Goal: Task Accomplishment & Management: Manage account settings

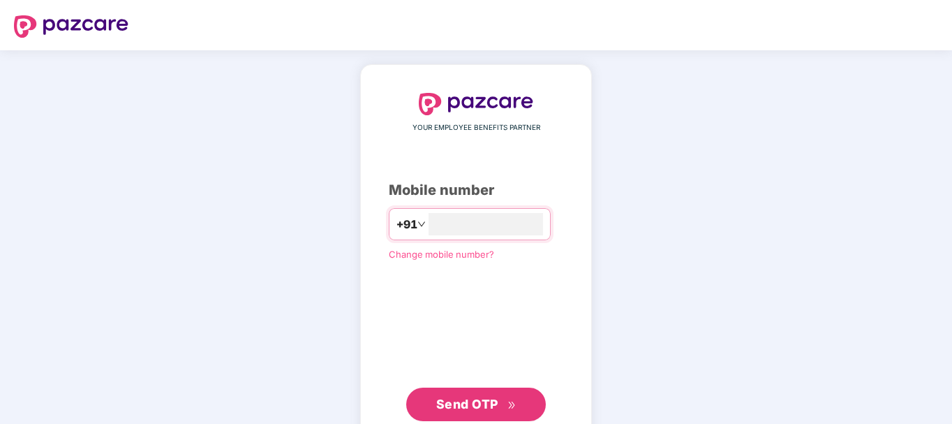
type input "**********"
click at [476, 393] on button "Send OTP" at bounding box center [476, 405] width 140 height 34
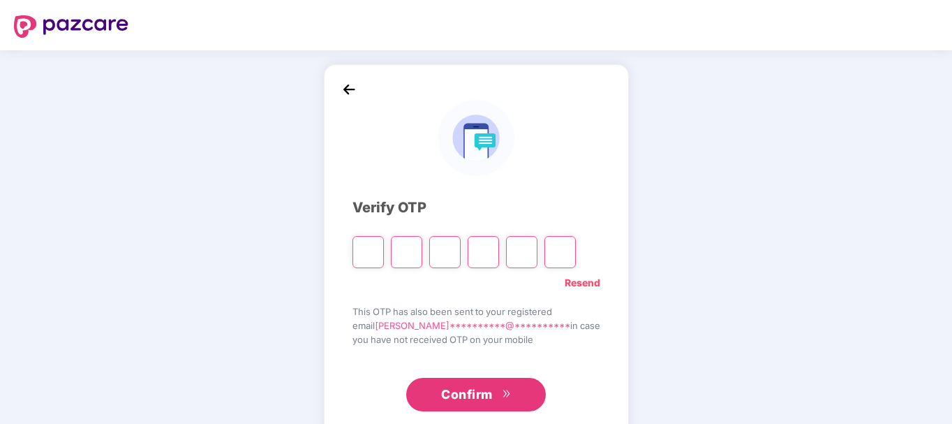
type input "*"
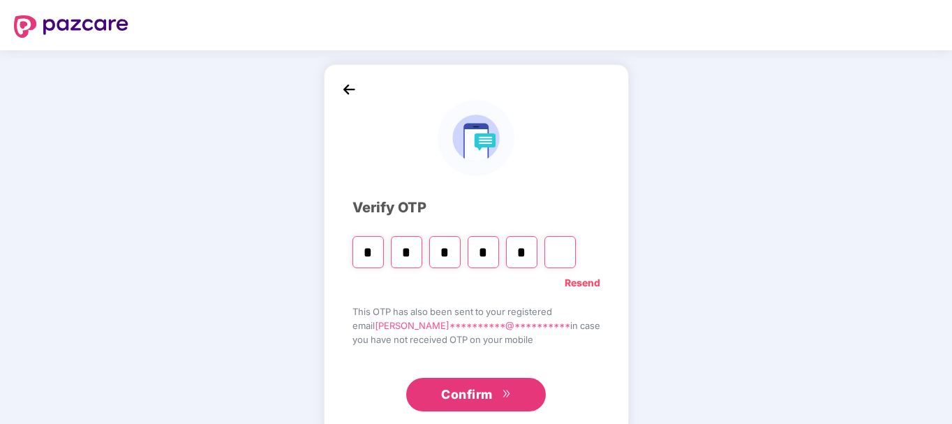
type input "*"
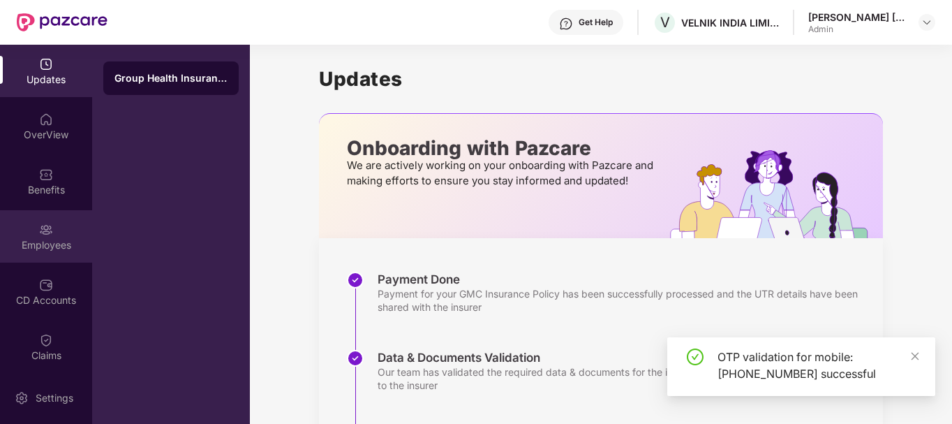
click at [57, 230] on div "Employees" at bounding box center [46, 236] width 92 height 52
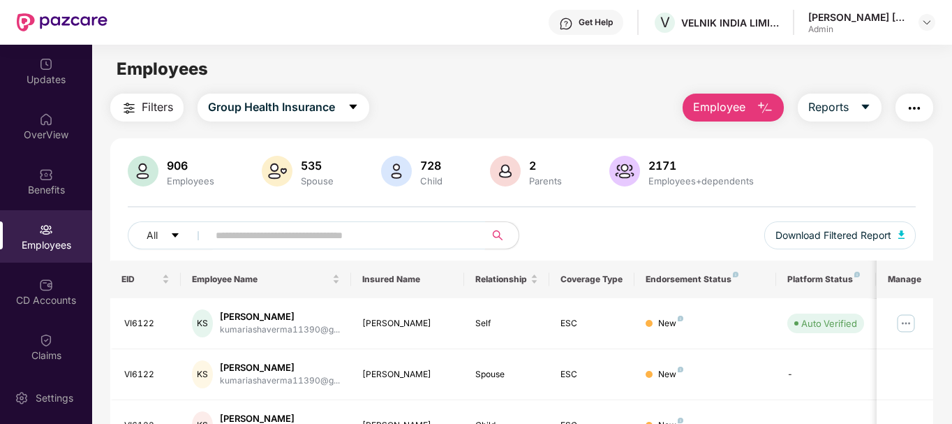
click at [340, 235] on input "text" at bounding box center [341, 235] width 251 height 21
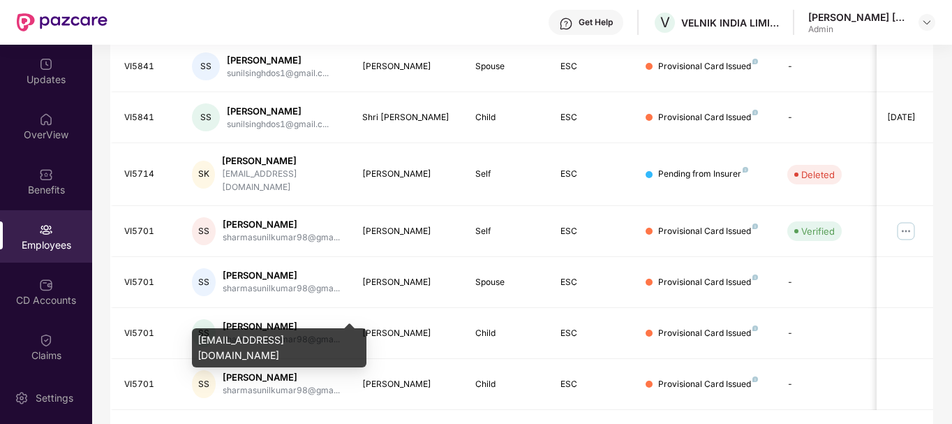
scroll to position [434, 0]
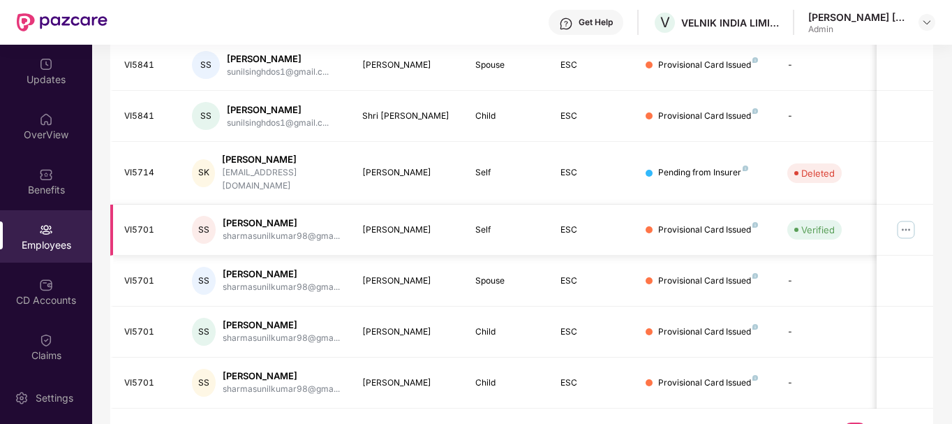
type input "*****"
click at [916, 219] on img at bounding box center [906, 230] width 22 height 22
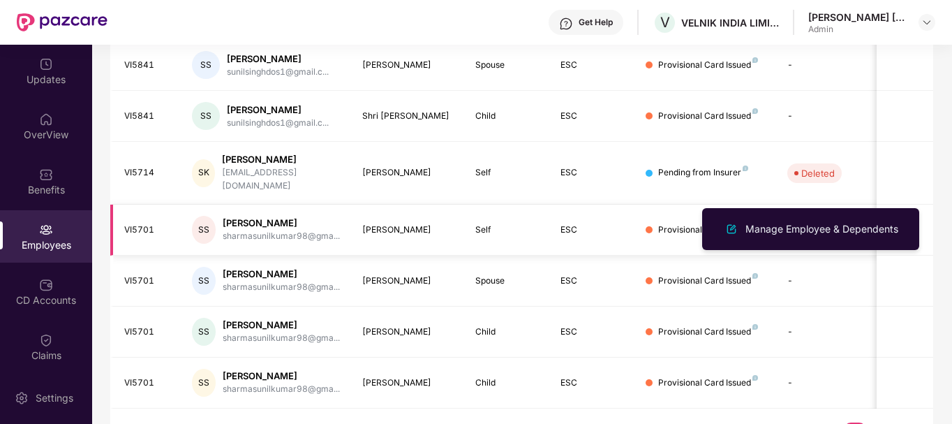
click at [906, 219] on img at bounding box center [906, 230] width 22 height 22
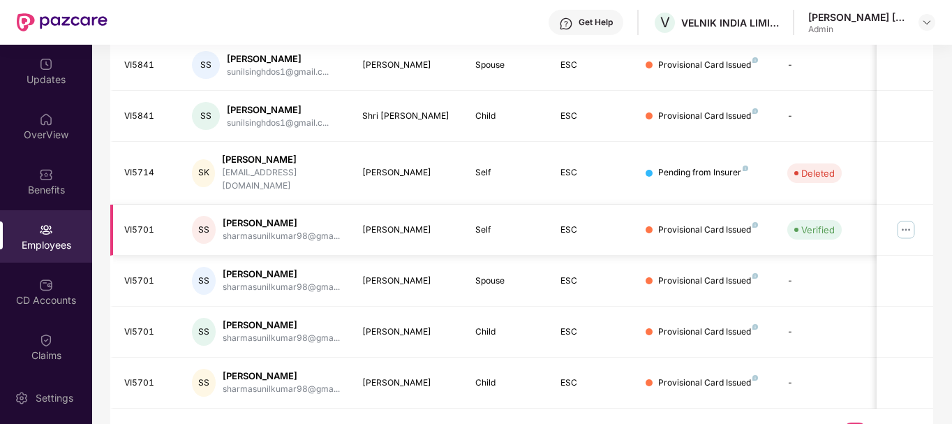
click at [135, 223] on div "VI5701" at bounding box center [147, 229] width 46 height 13
click at [908, 219] on img at bounding box center [906, 230] width 22 height 22
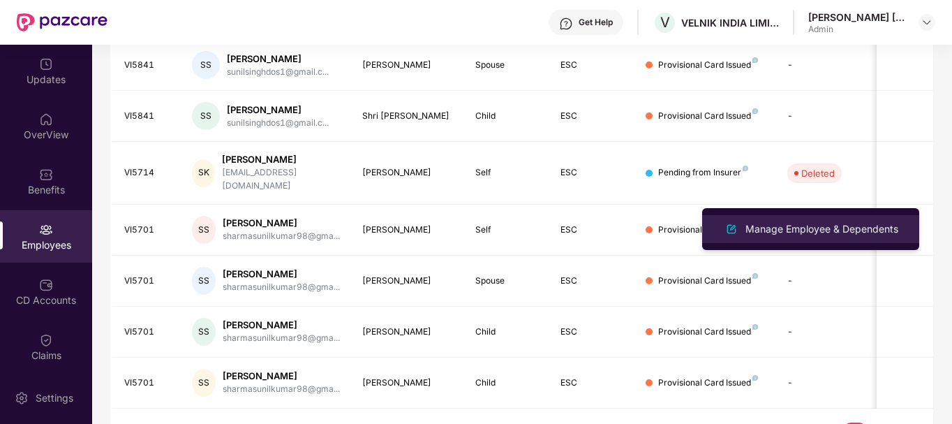
click at [833, 234] on div "Manage Employee & Dependents" at bounding box center [822, 228] width 158 height 15
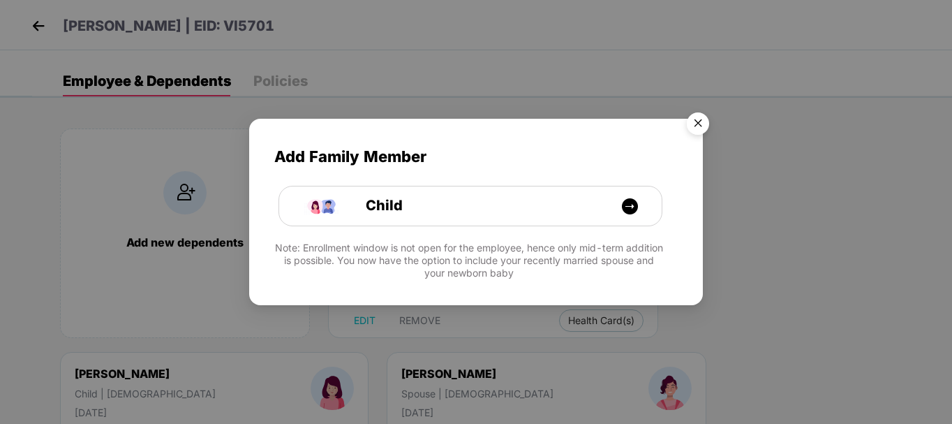
click at [700, 126] on img "Close" at bounding box center [698, 125] width 39 height 39
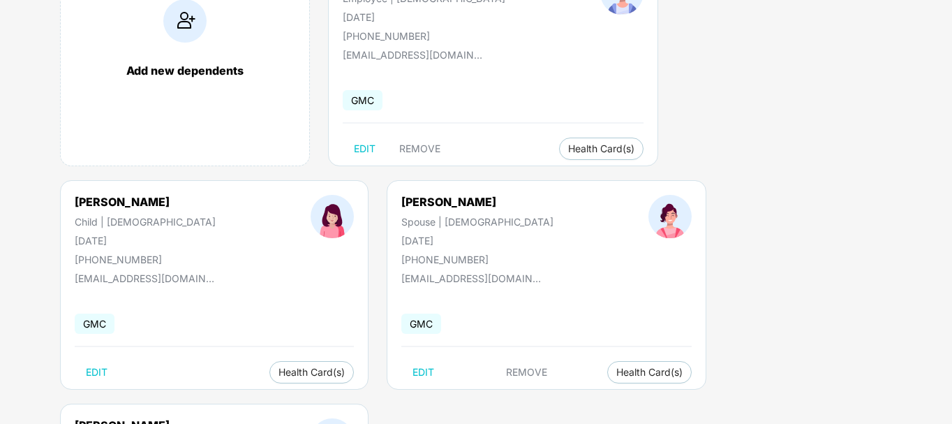
scroll to position [172, 0]
click at [607, 399] on img at bounding box center [601, 400] width 14 height 14
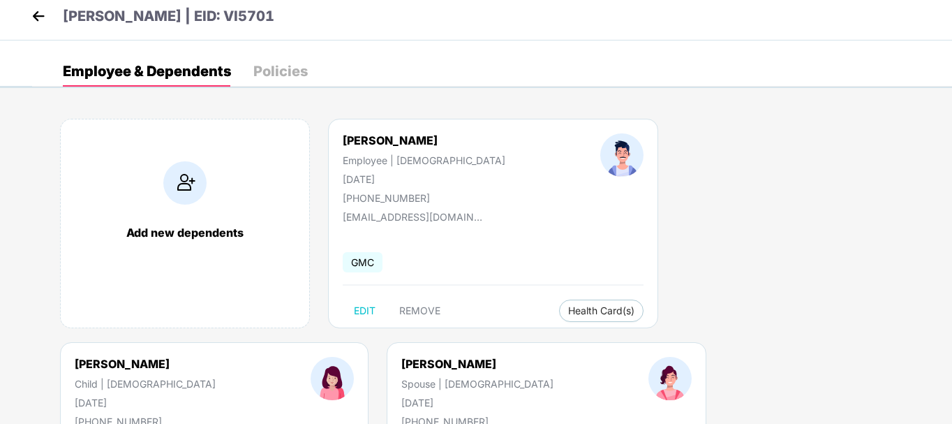
scroll to position [0, 0]
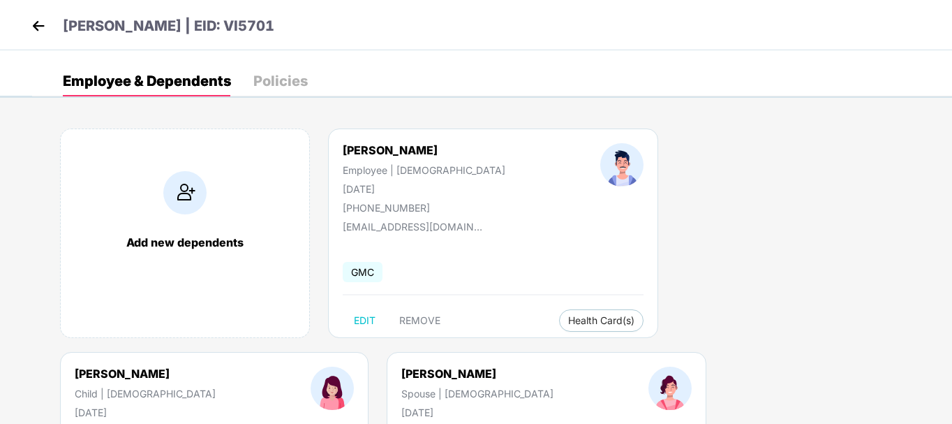
click at [269, 78] on div "Policies" at bounding box center [280, 81] width 54 height 14
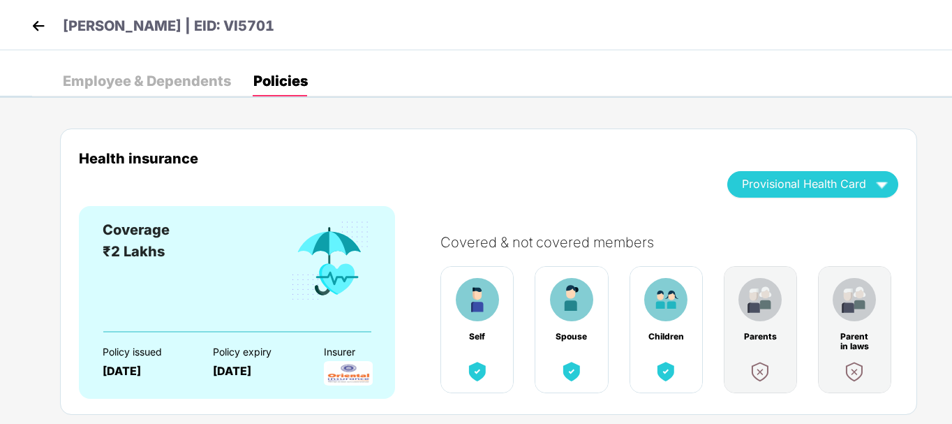
scroll to position [37, 0]
